Goal: Transaction & Acquisition: Purchase product/service

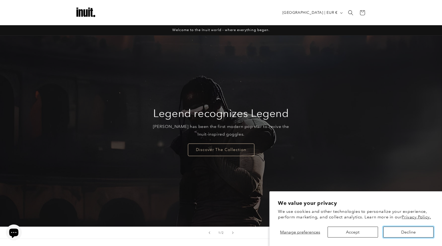
click at [406, 228] on button "Decline" at bounding box center [408, 232] width 50 height 11
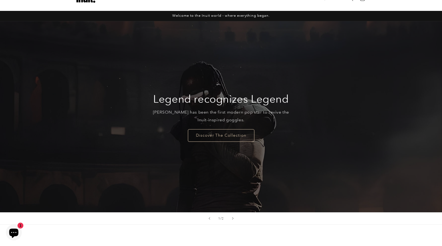
scroll to position [27, 0]
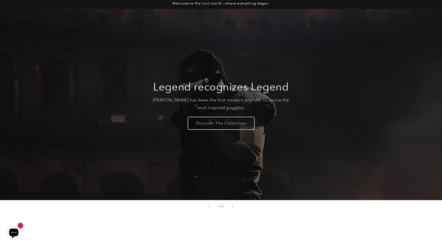
click at [234, 119] on link "Discover The Collection" at bounding box center [221, 123] width 66 height 12
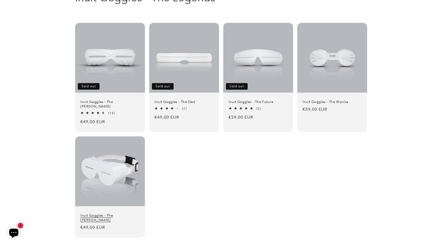
scroll to position [53, 0]
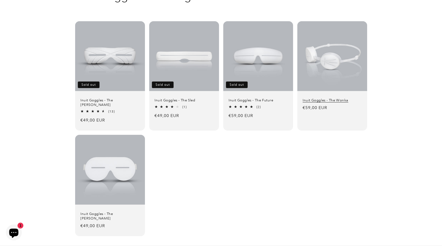
click at [328, 98] on link "Inuit Goggles - The Wonka" at bounding box center [331, 100] width 59 height 5
